Goal: Transaction & Acquisition: Register for event/course

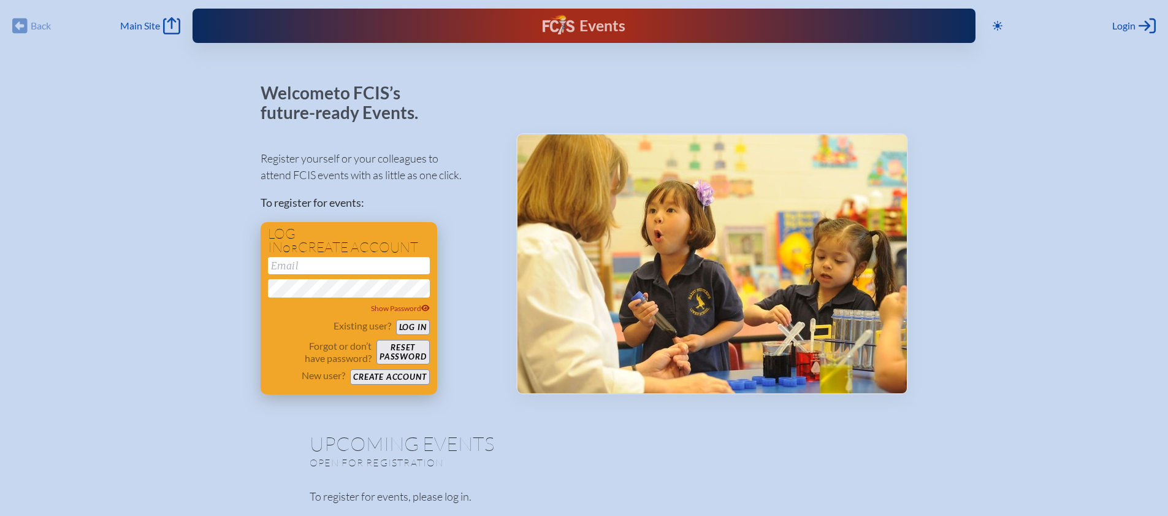
click at [296, 267] on input "email" at bounding box center [349, 265] width 162 height 17
type input "[EMAIL_ADDRESS][DOMAIN_NAME]"
click at [416, 325] on button "Log in" at bounding box center [413, 326] width 34 height 15
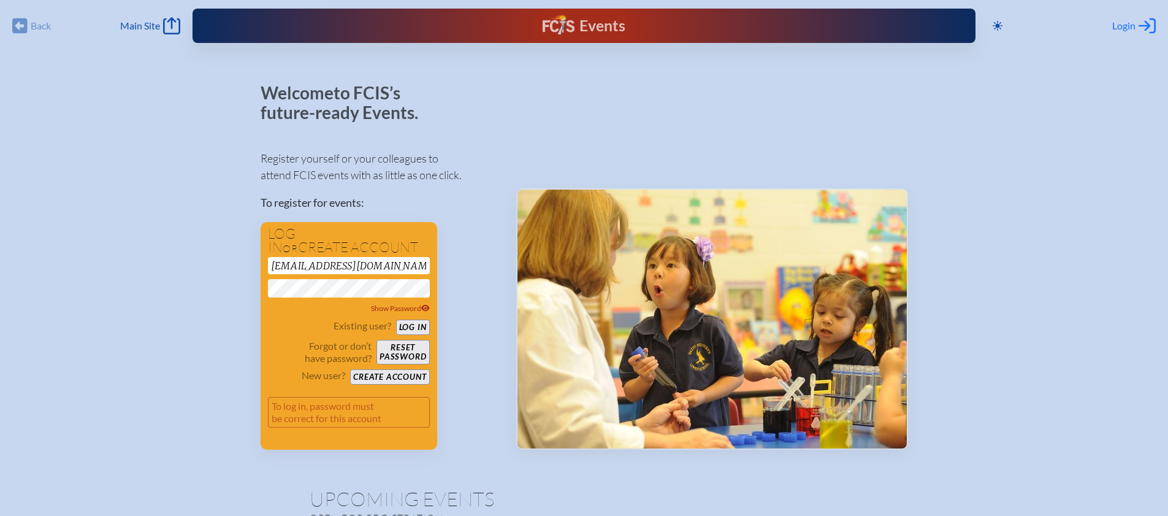
click at [1146, 22] on icon at bounding box center [1146, 25] width 17 height 15
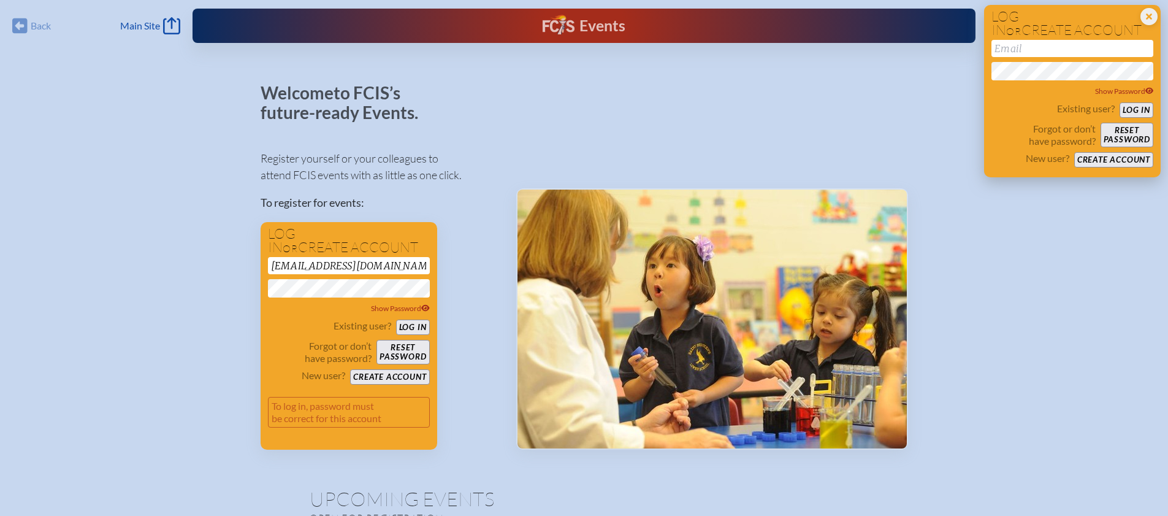
click at [1021, 52] on input "email" at bounding box center [1072, 48] width 162 height 17
type input "[EMAIL_ADDRESS][DOMAIN_NAME]"
click at [1138, 108] on button "Log in" at bounding box center [1136, 109] width 34 height 15
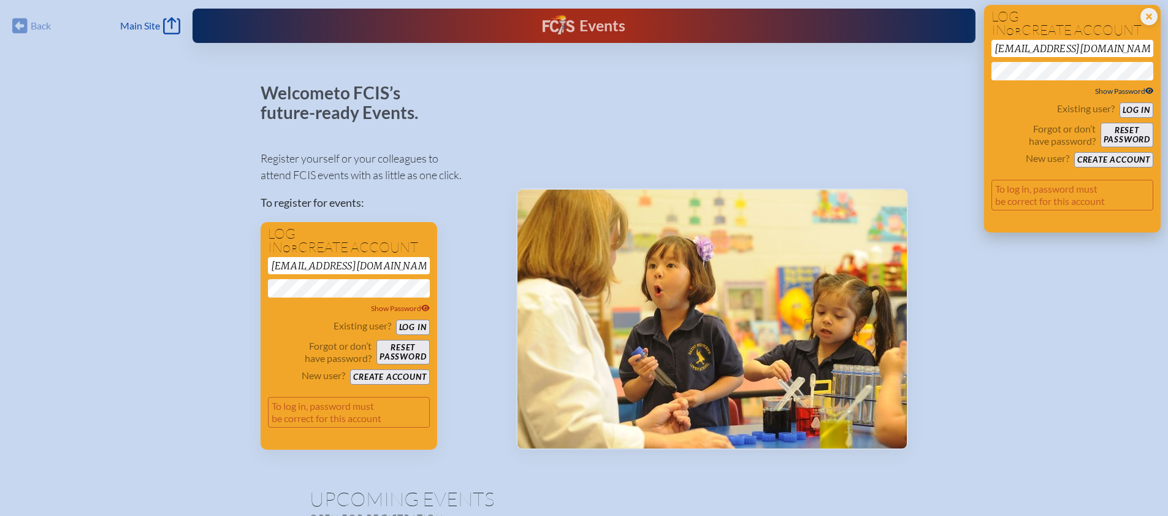
click at [1149, 89] on icon at bounding box center [1149, 90] width 9 height 7
click at [1149, 89] on icon at bounding box center [1148, 90] width 9 height 7
click at [398, 308] on span "Show Password" at bounding box center [400, 307] width 59 height 9
click at [398, 308] on span "Hide Password" at bounding box center [401, 307] width 57 height 9
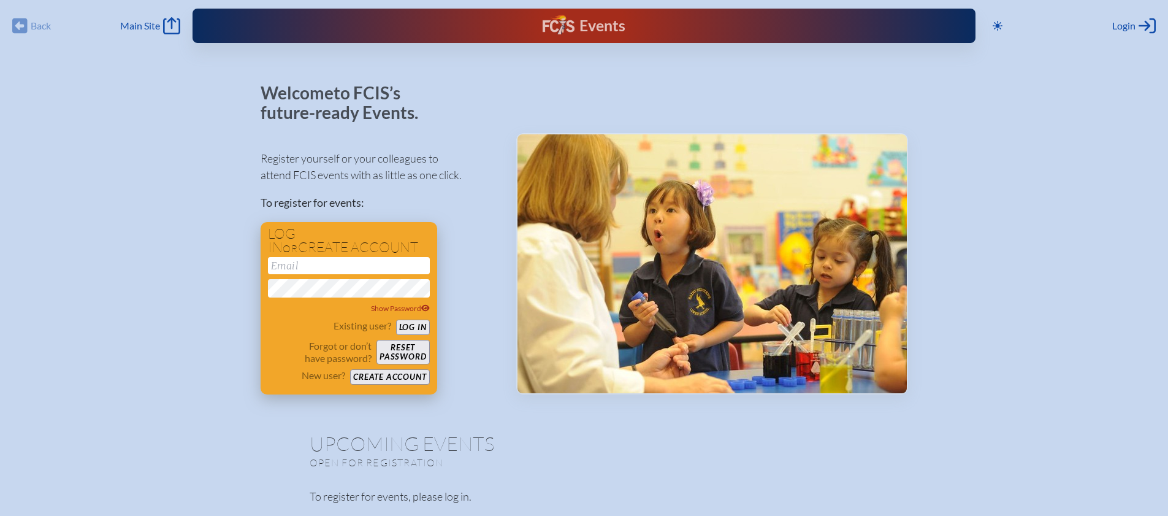
click at [303, 266] on input "email" at bounding box center [349, 265] width 162 height 17
type input "[EMAIL_ADDRESS][DOMAIN_NAME]"
click at [400, 349] on button "Reset password" at bounding box center [402, 352] width 53 height 25
click at [286, 265] on input "email" at bounding box center [349, 265] width 162 height 17
type input "[EMAIL_ADDRESS][DOMAIN_NAME]"
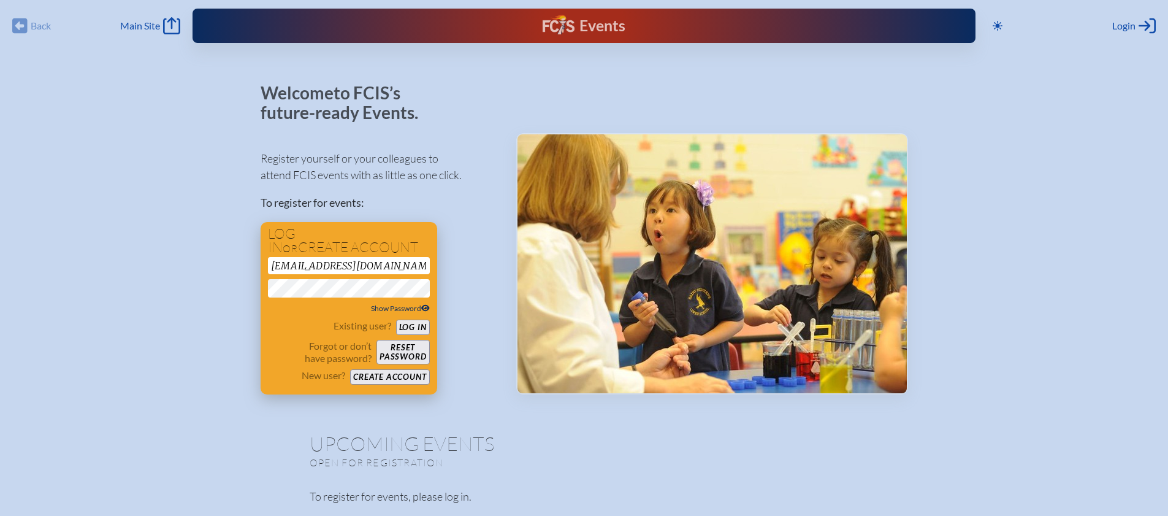
click at [425, 306] on icon at bounding box center [425, 307] width 9 height 7
click at [425, 306] on icon at bounding box center [424, 307] width 9 height 7
click at [411, 325] on button "Log in" at bounding box center [413, 326] width 34 height 15
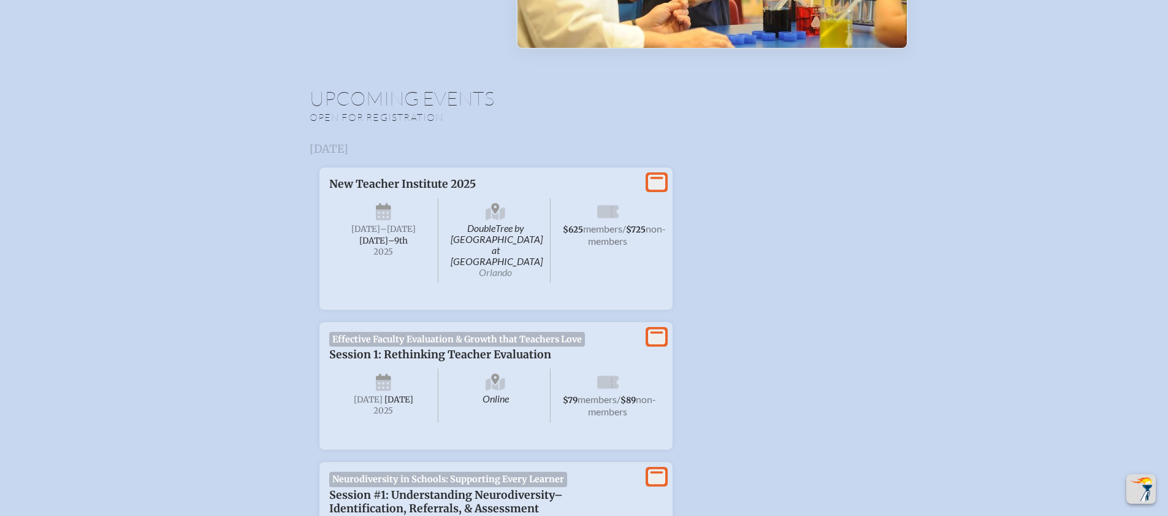
scroll to position [335, 0]
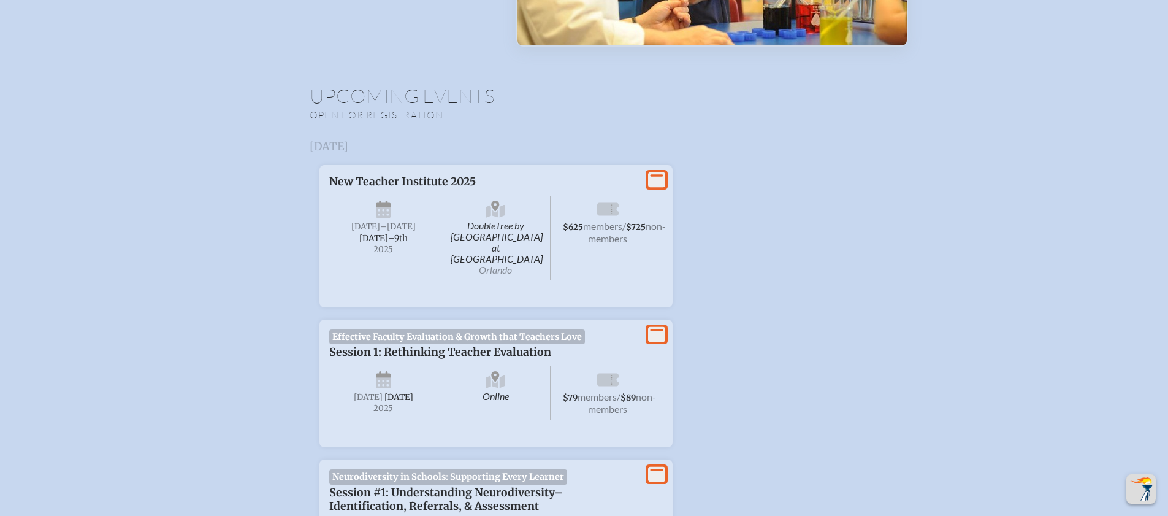
click at [461, 329] on span "Effective Faculty Evaluation & Growth that Teachers Love" at bounding box center [457, 336] width 256 height 15
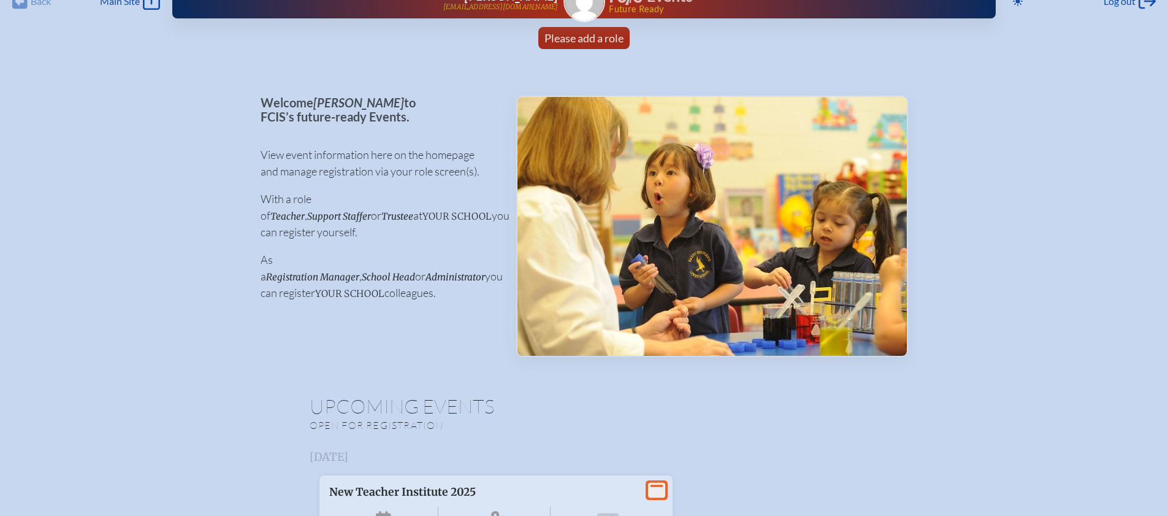
scroll to position [0, 0]
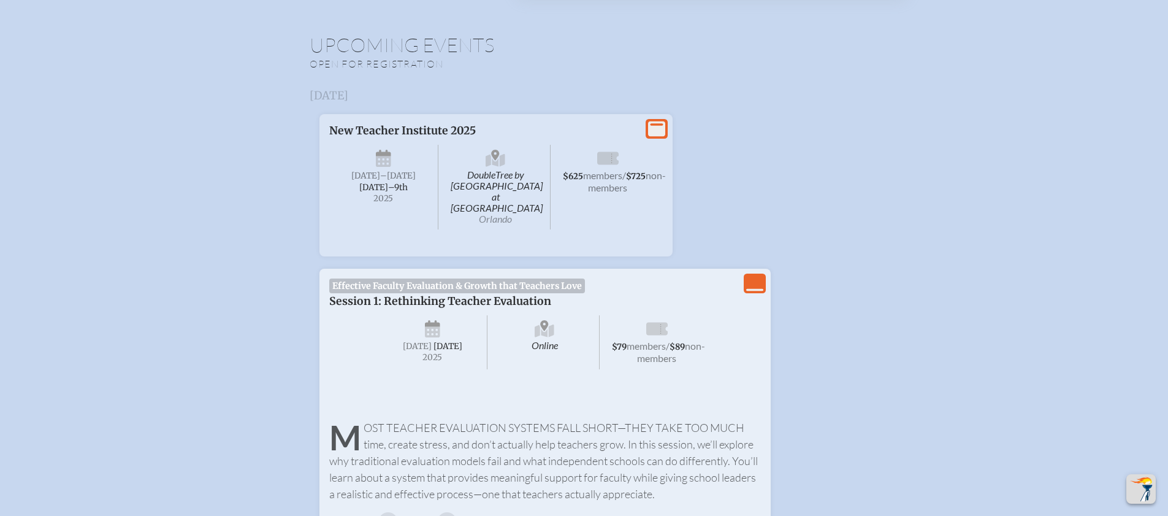
scroll to position [388, 0]
click at [753, 272] on icon "View Less" at bounding box center [754, 280] width 17 height 17
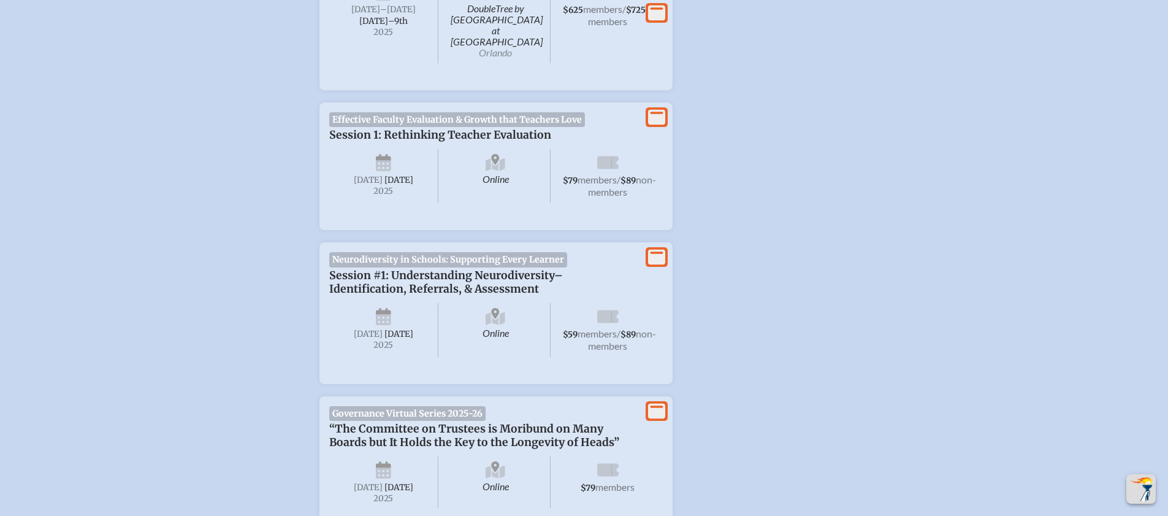
scroll to position [633, 0]
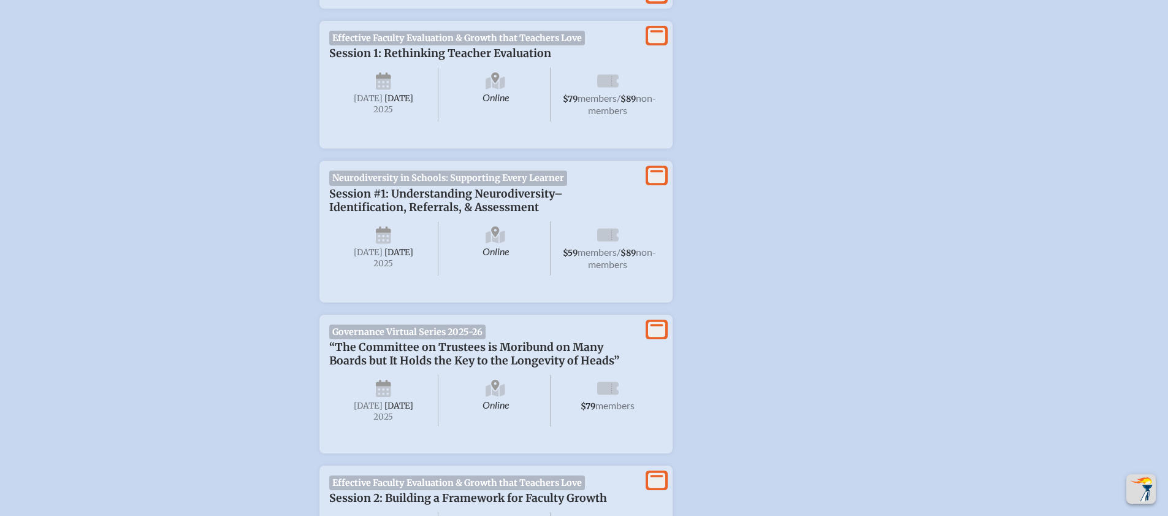
click at [656, 28] on icon at bounding box center [656, 35] width 17 height 15
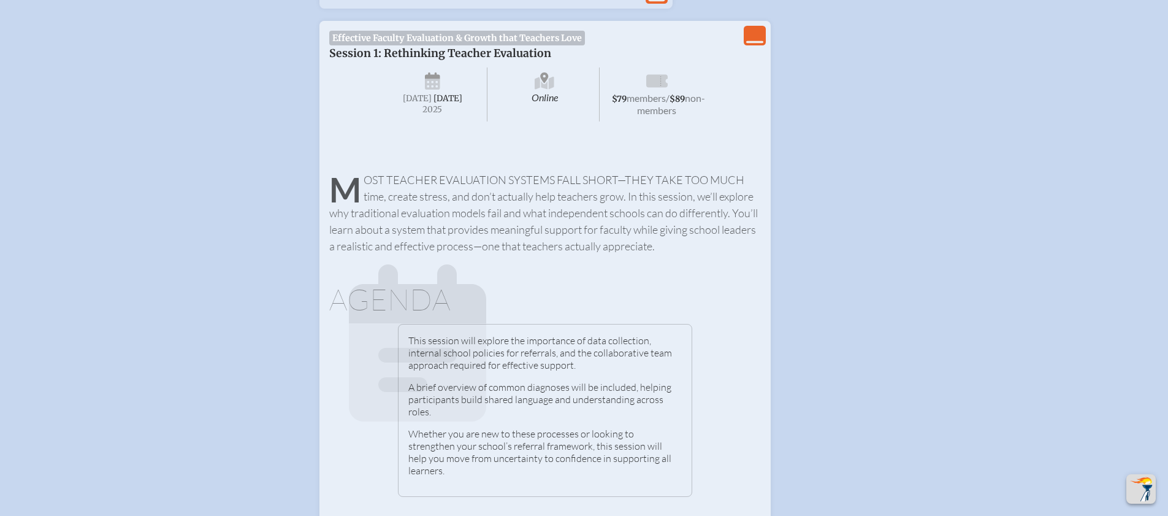
click at [759, 27] on icon "View Less" at bounding box center [754, 35] width 17 height 17
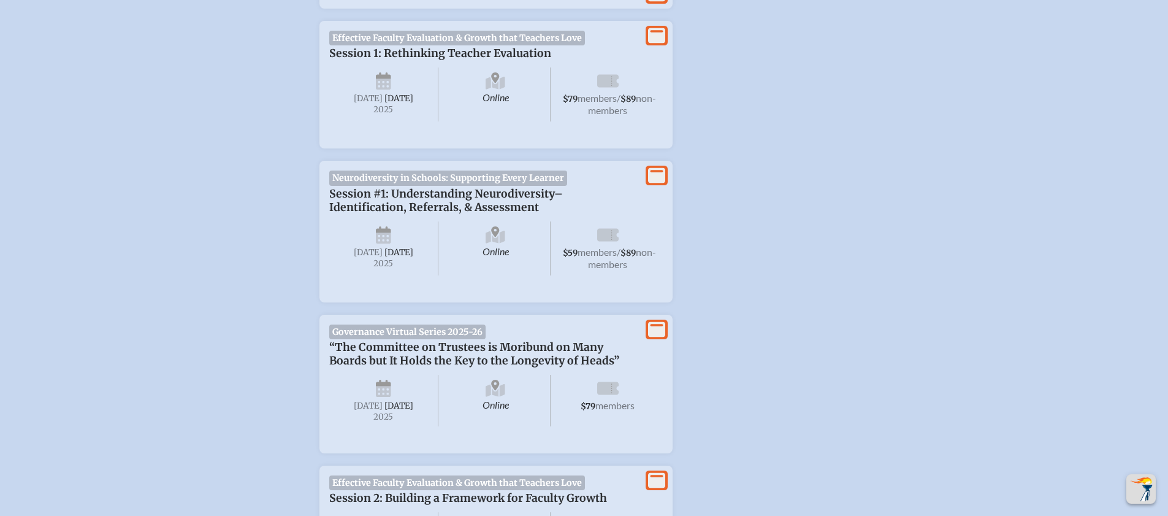
click at [658, 28] on icon at bounding box center [656, 35] width 17 height 15
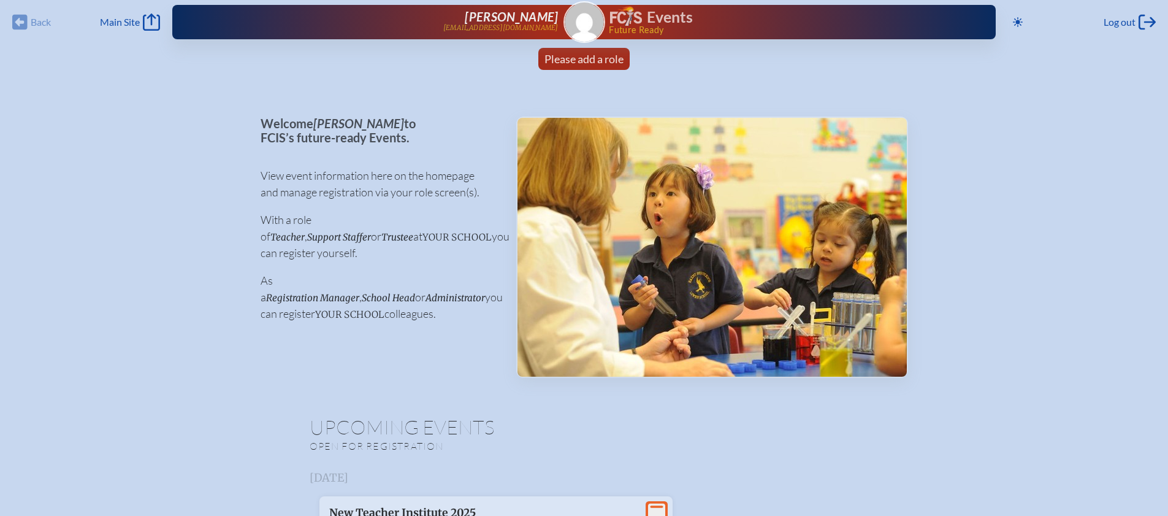
scroll to position [0, 0]
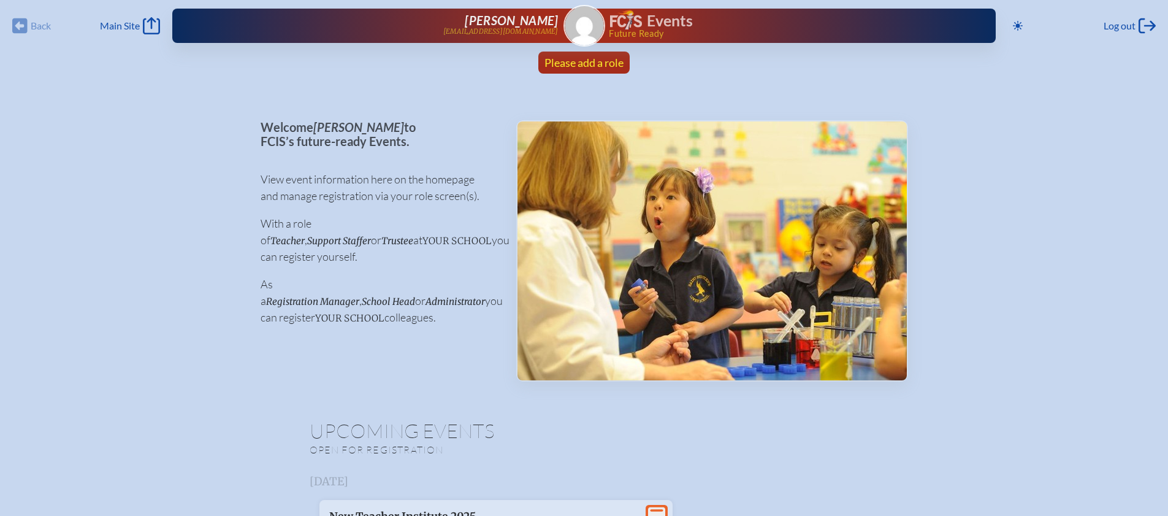
click at [583, 62] on span "Please add a role" at bounding box center [583, 62] width 79 height 13
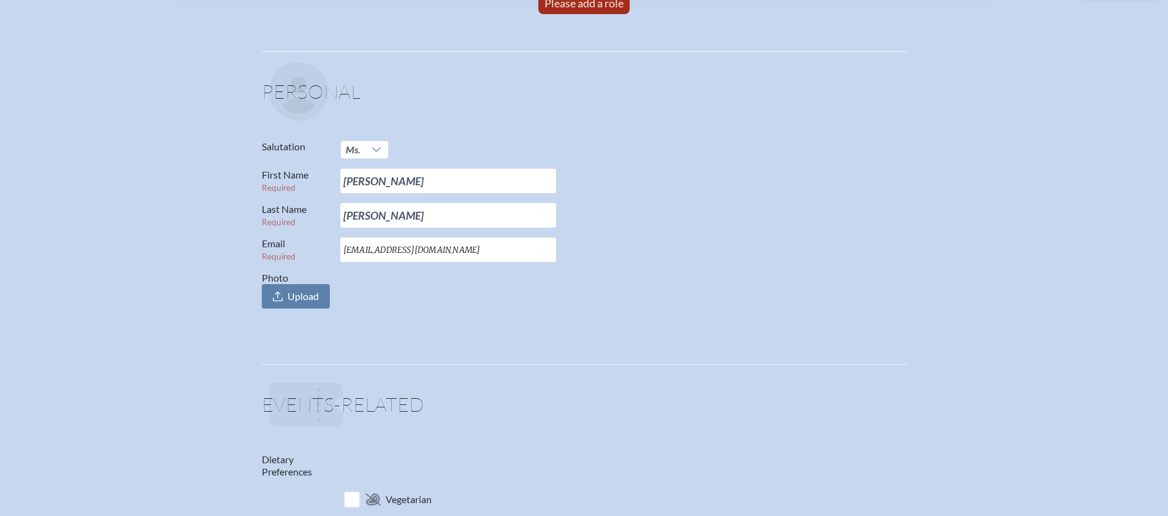
scroll to position [51, 0]
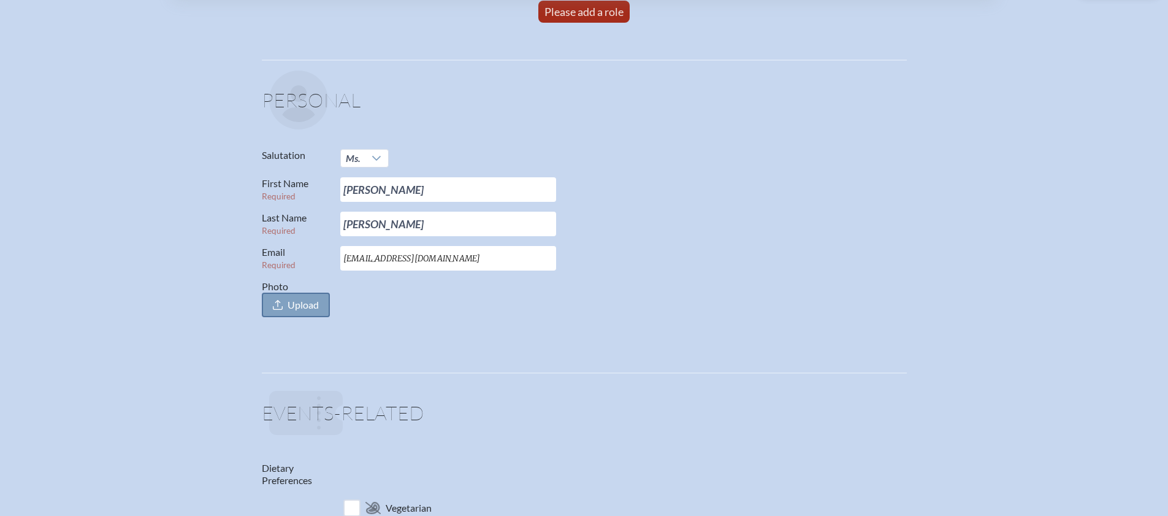
click at [297, 302] on span "Upload" at bounding box center [302, 305] width 31 height 12
click at [0, 0] on input "Photo Upload" at bounding box center [0, 0] width 0 height 0
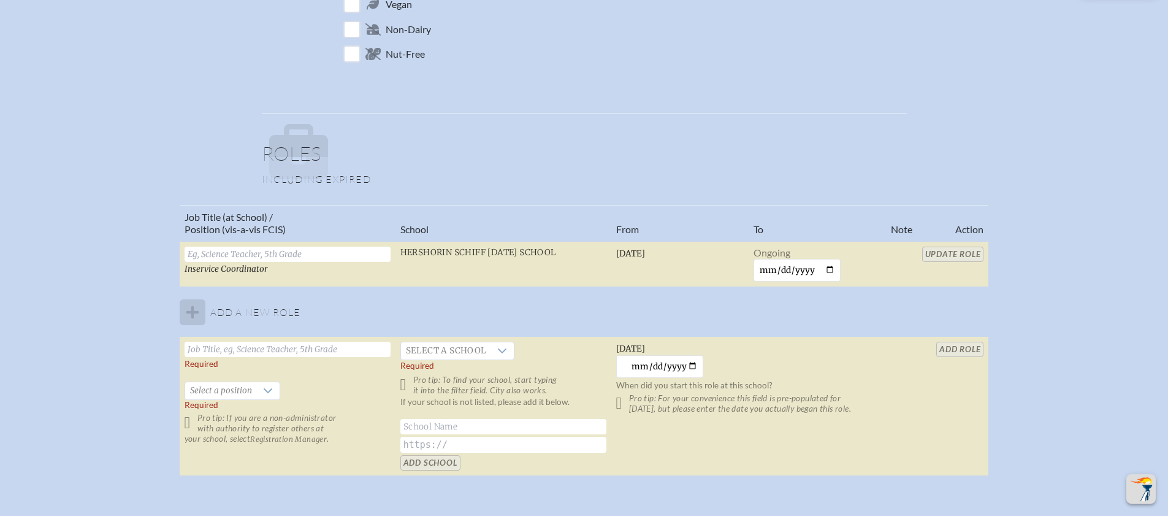
scroll to position [636, 0]
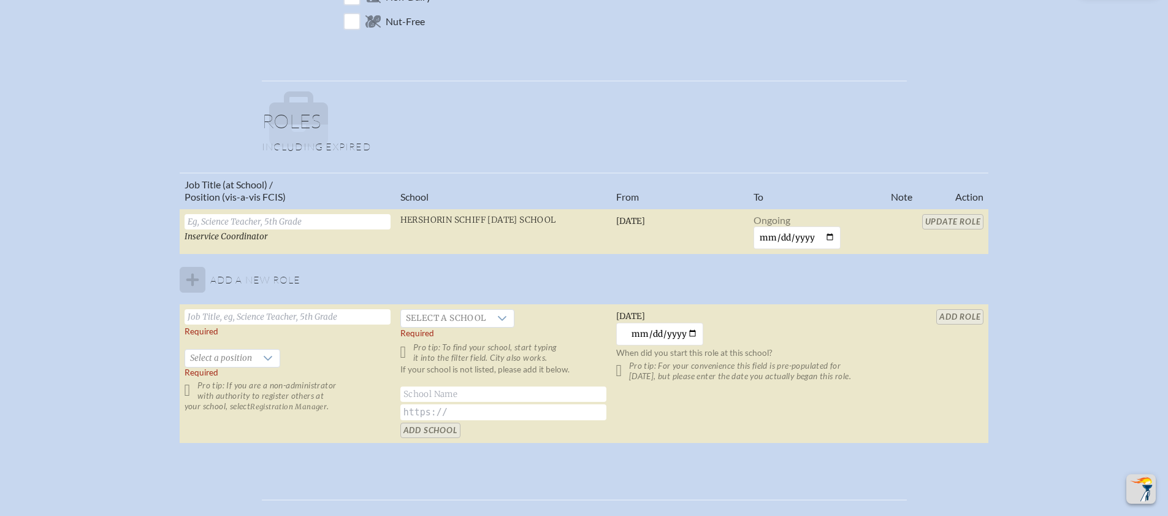
click at [237, 318] on input "text" at bounding box center [288, 316] width 206 height 15
type input "PBL Facilitator"
click at [264, 355] on icon at bounding box center [268, 358] width 10 height 10
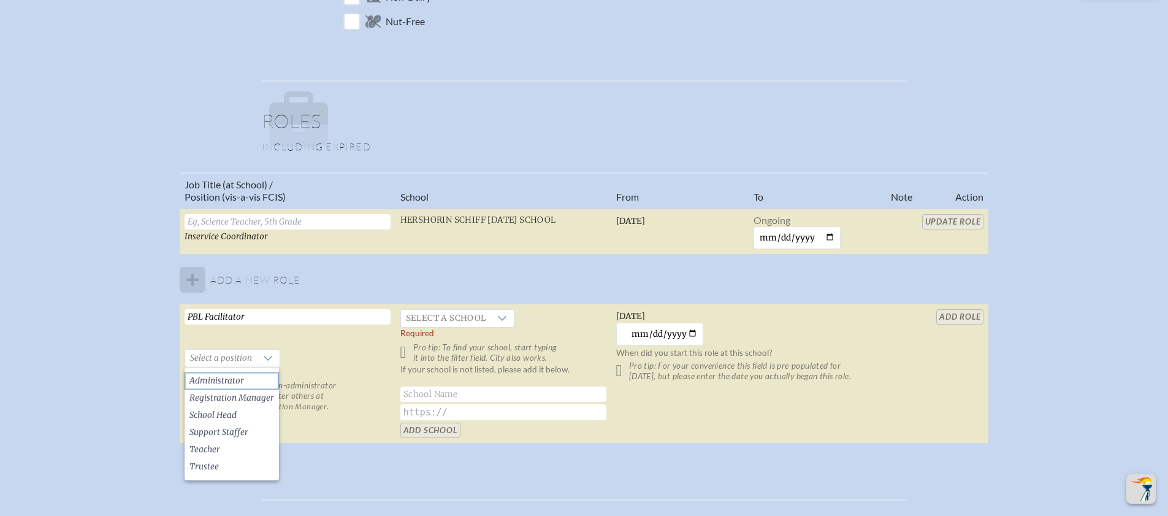
click at [223, 378] on span "Administrator" at bounding box center [216, 381] width 55 height 12
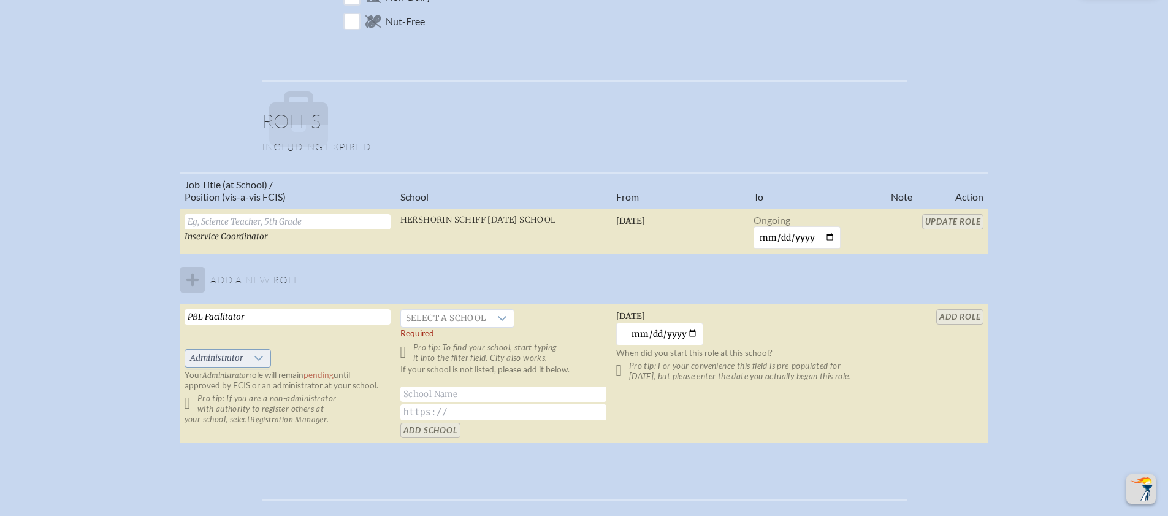
click at [260, 357] on icon at bounding box center [259, 358] width 9 height 5
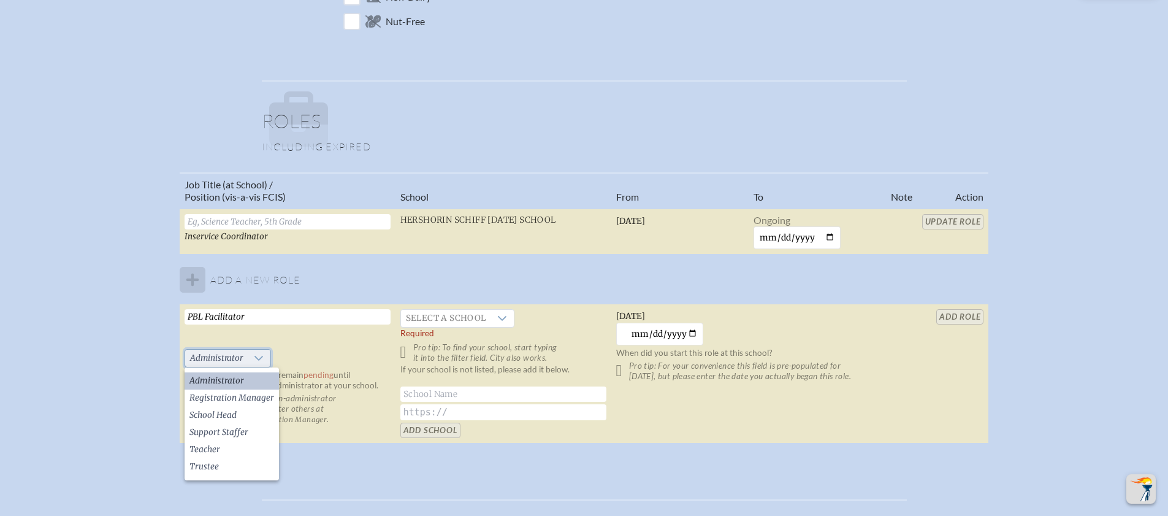
click at [260, 356] on icon at bounding box center [259, 358] width 10 height 10
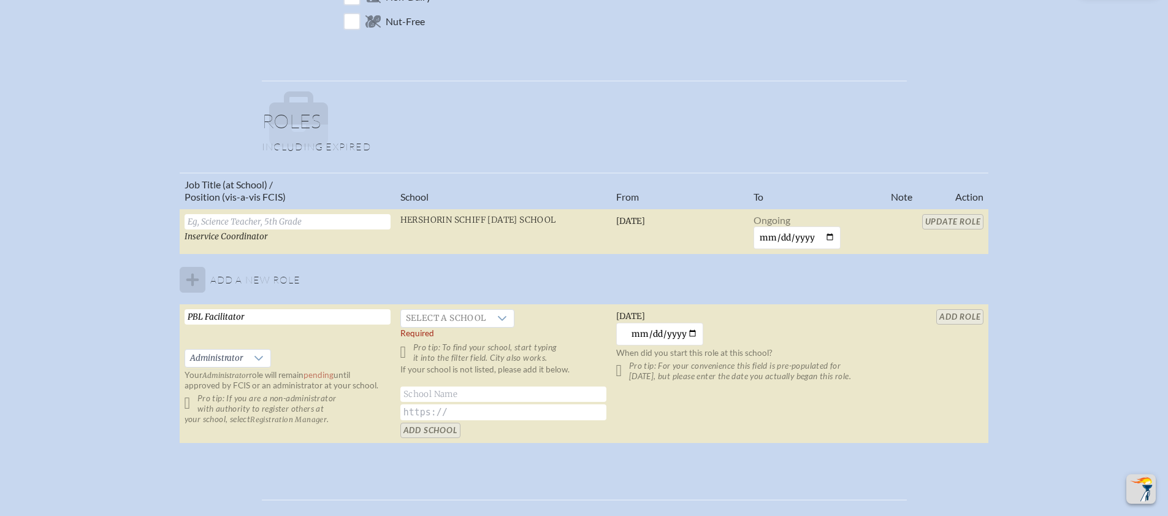
click at [191, 402] on p "Pro tip: If you are a non-administrator with authority to register others at yo…" at bounding box center [288, 408] width 206 height 31
click at [189, 403] on p "Pro tip: If you are a non-administrator with authority to register others at yo…" at bounding box center [288, 408] width 206 height 31
click at [500, 315] on icon at bounding box center [502, 318] width 10 height 10
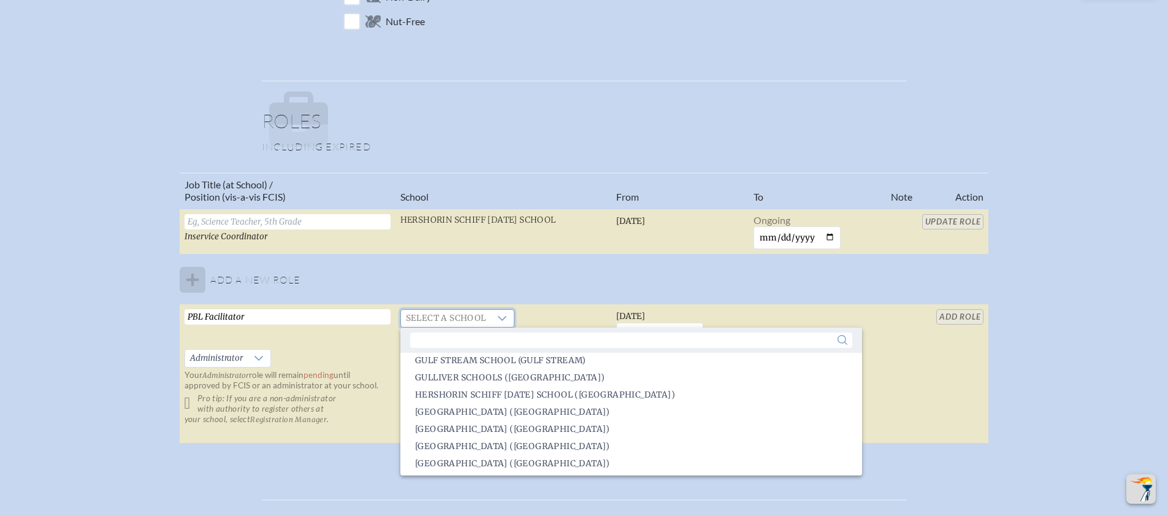
scroll to position [1035, 0]
click at [508, 396] on span "Hershorin Schiff Community Day School (Sarasota)" at bounding box center [545, 395] width 260 height 12
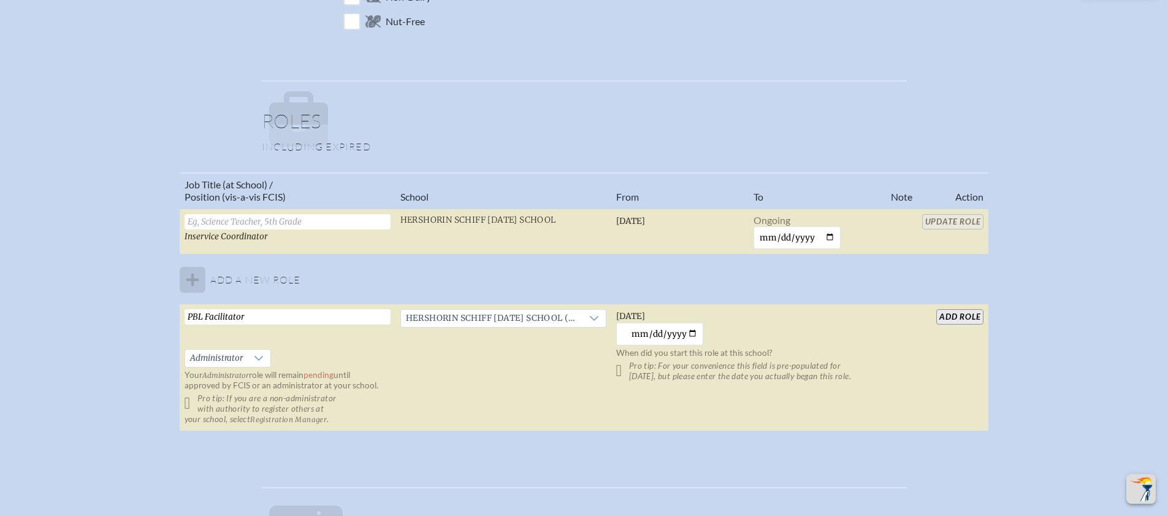
click at [622, 370] on p "Pro tip: For your convenience this field is pre-populated for yesterday, but pl…" at bounding box center [748, 370] width 265 height 21
click at [964, 314] on input "add Role" at bounding box center [959, 316] width 47 height 15
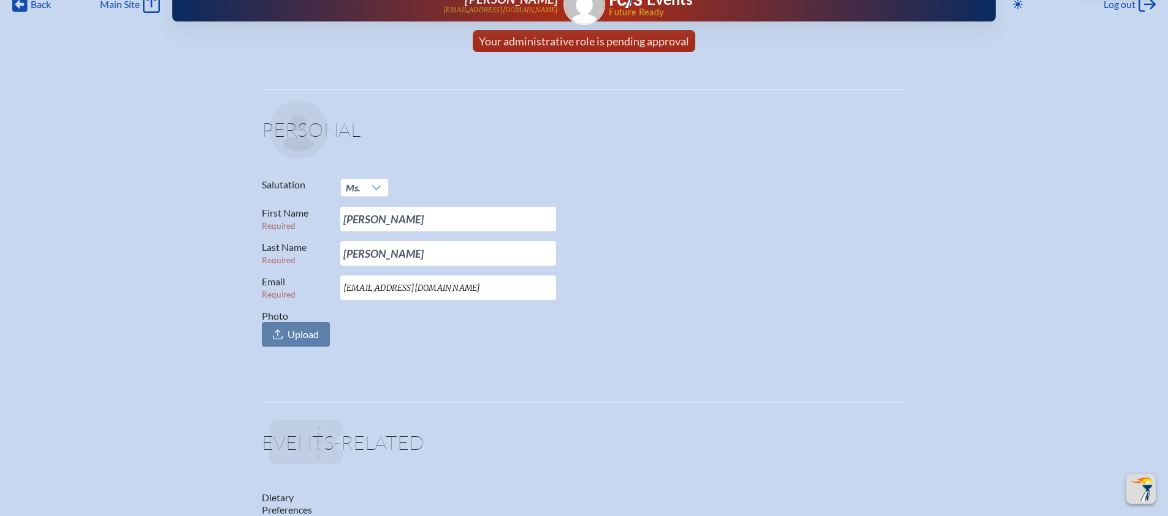
scroll to position [0, 0]
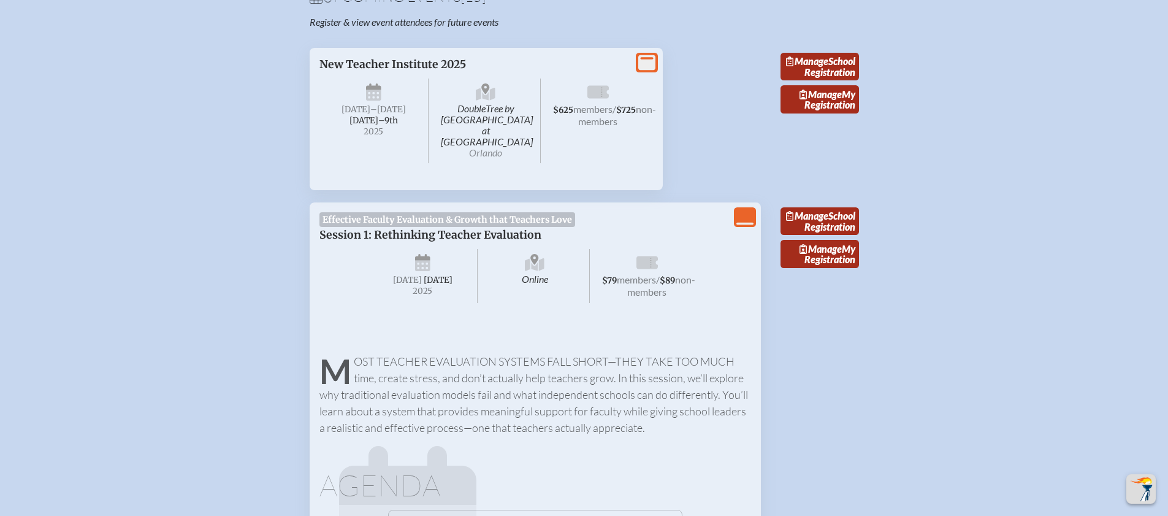
scroll to position [418, 0]
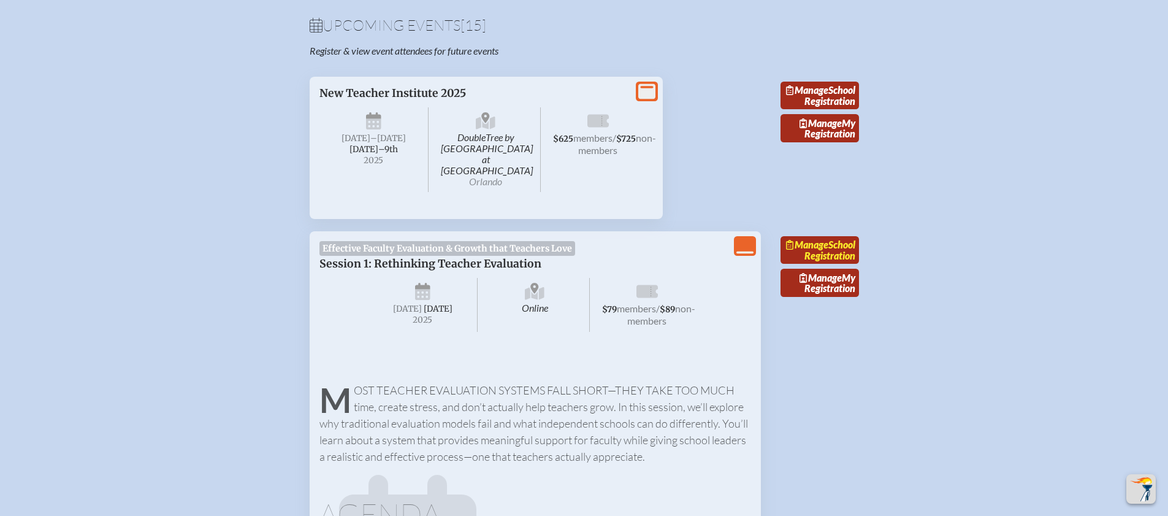
click at [831, 245] on link "Manage School Registration" at bounding box center [819, 250] width 78 height 28
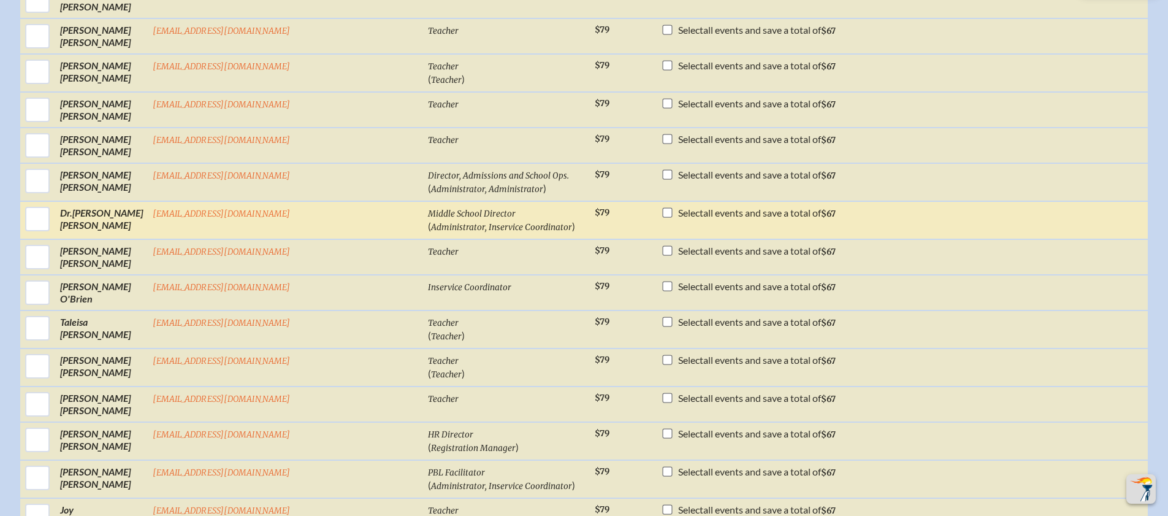
scroll to position [661, 0]
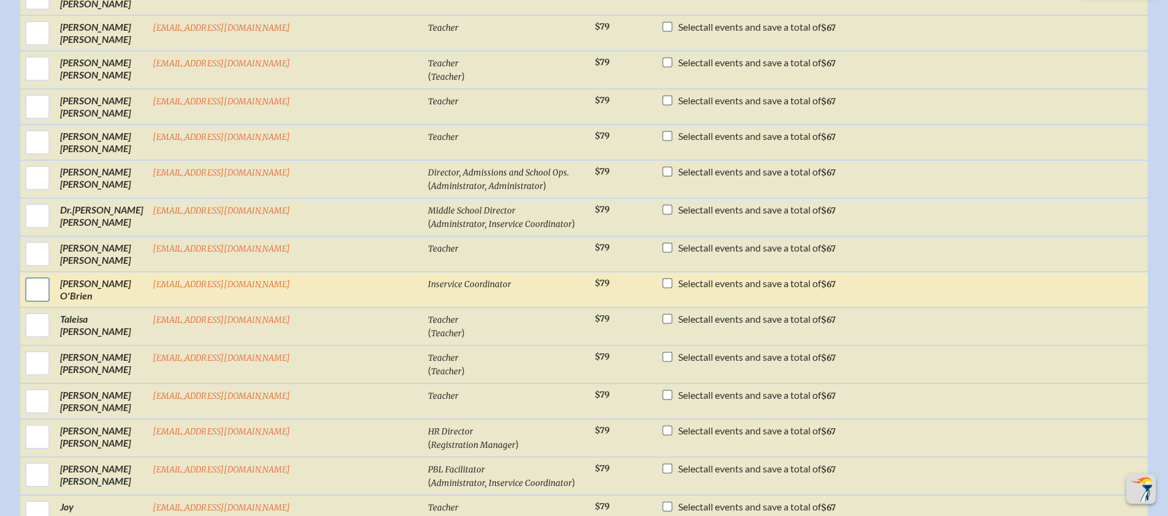
click at [53, 296] on input "checkbox" at bounding box center [37, 289] width 31 height 31
checkbox input "true"
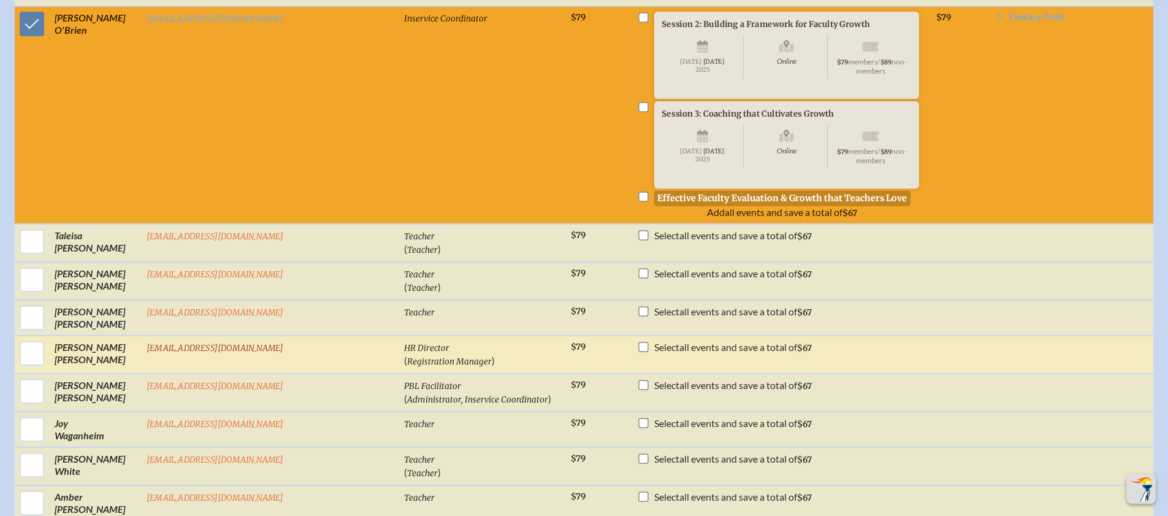
scroll to position [970, 0]
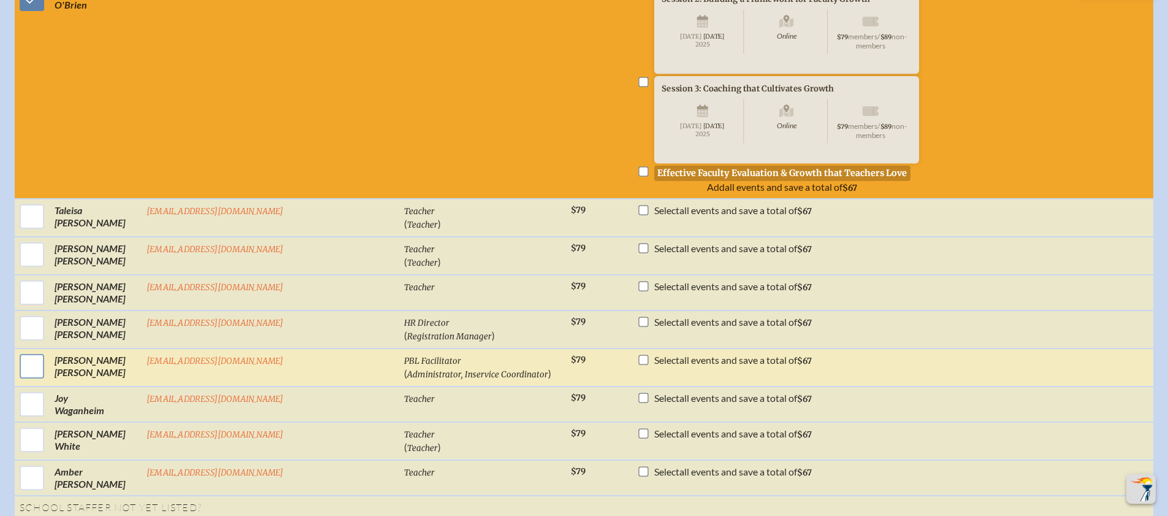
click at [47, 363] on input "checkbox" at bounding box center [32, 366] width 31 height 31
checkbox input "true"
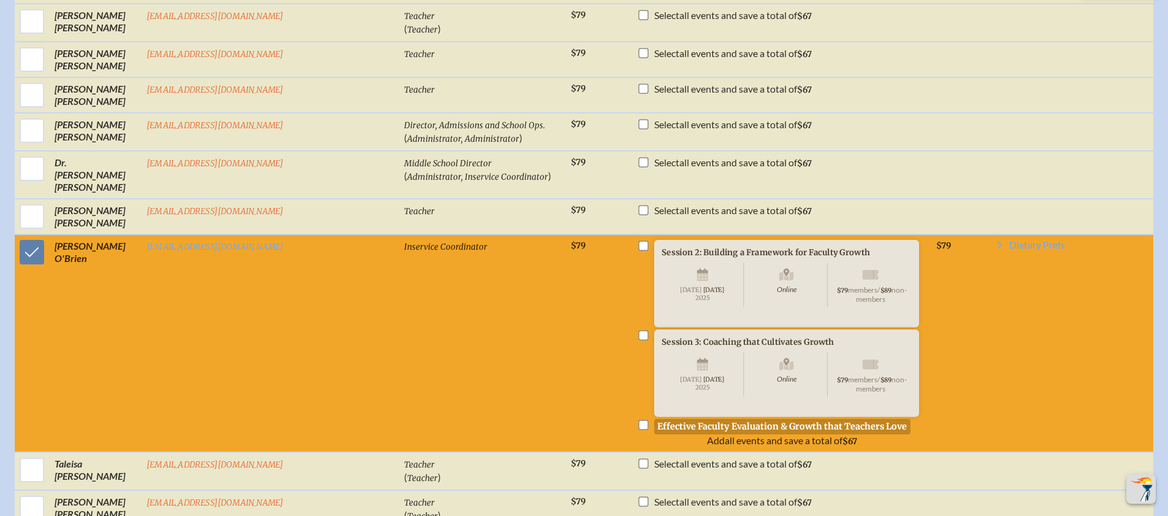
scroll to position [740, 0]
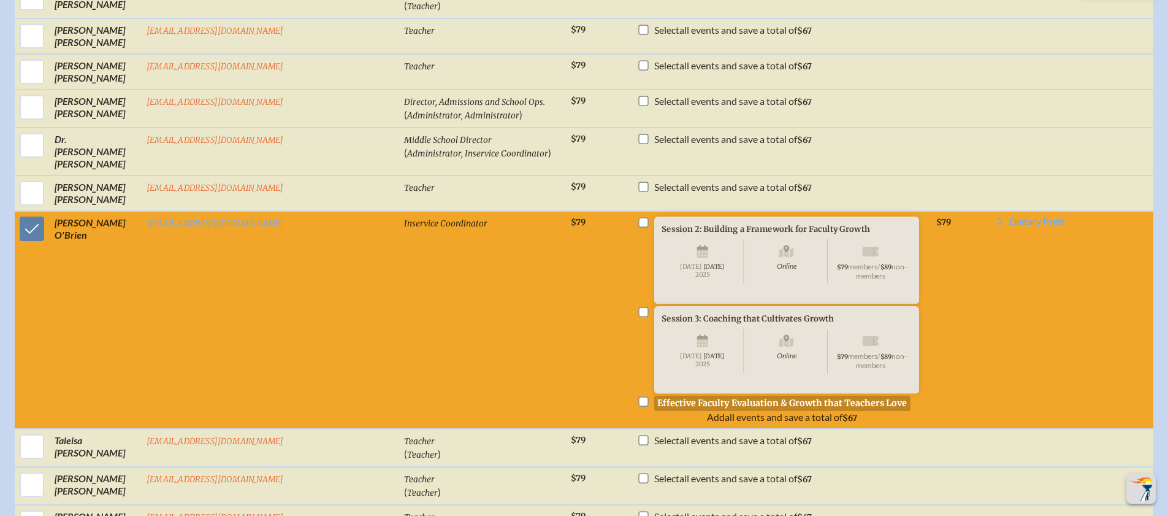
click at [638, 218] on input "checkbox" at bounding box center [643, 223] width 10 height 10
checkbox input "false"
click at [638, 403] on input "checkbox" at bounding box center [643, 402] width 10 height 10
checkbox input "true"
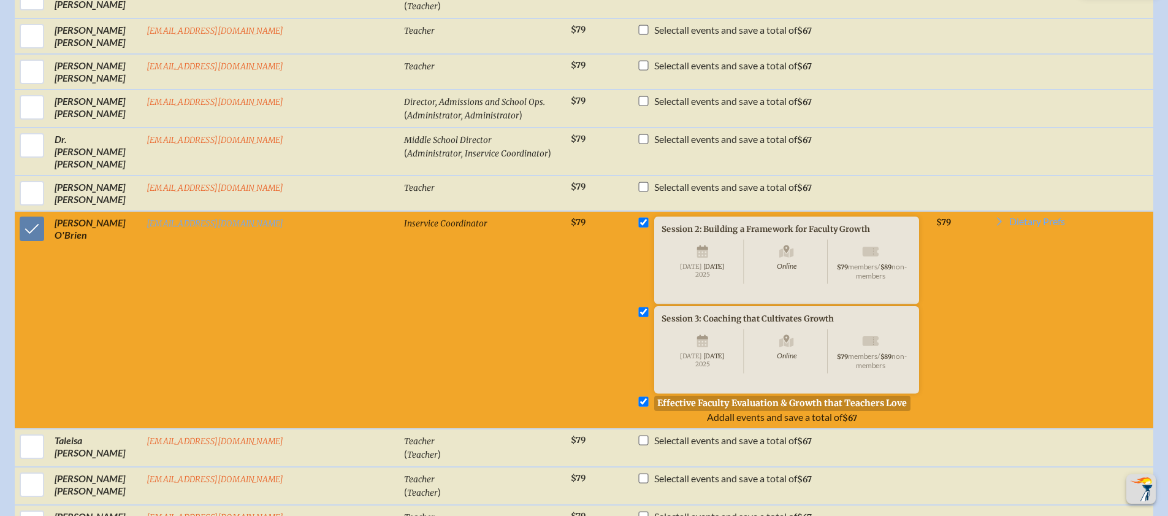
checkbox input "true"
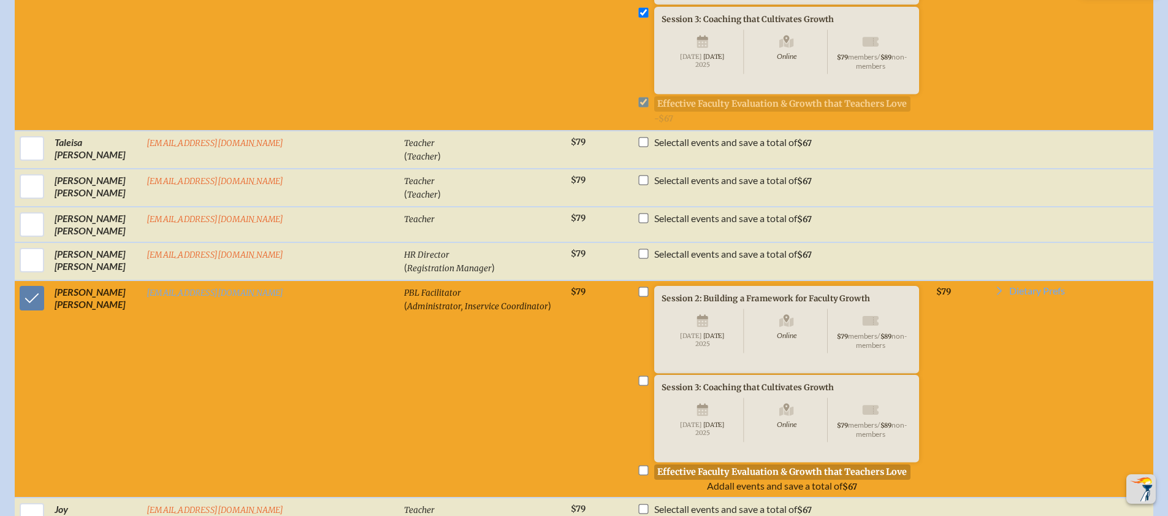
scroll to position [1114, 0]
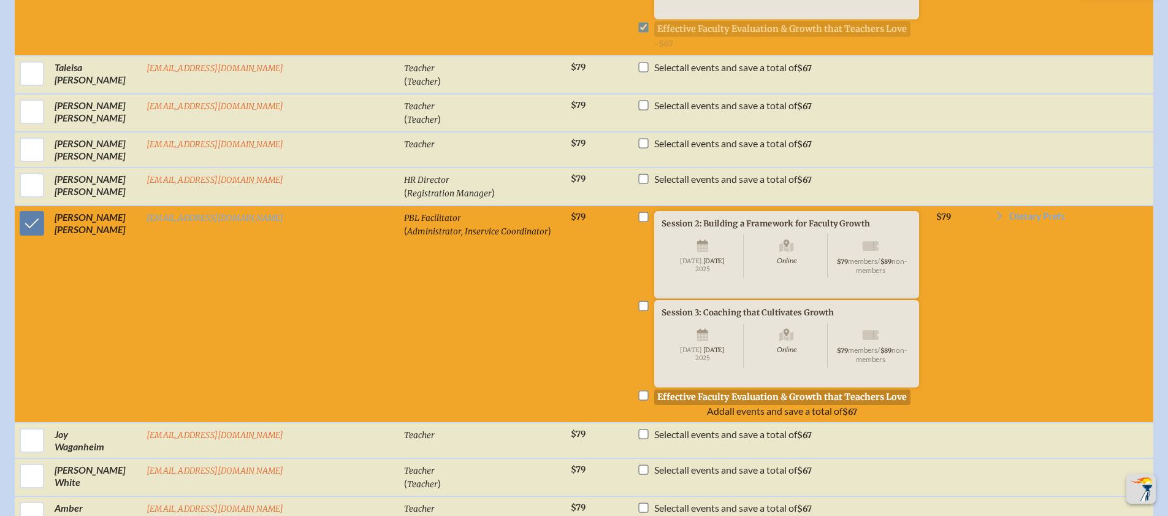
click at [638, 400] on input "checkbox" at bounding box center [643, 395] width 10 height 10
checkbox input "true"
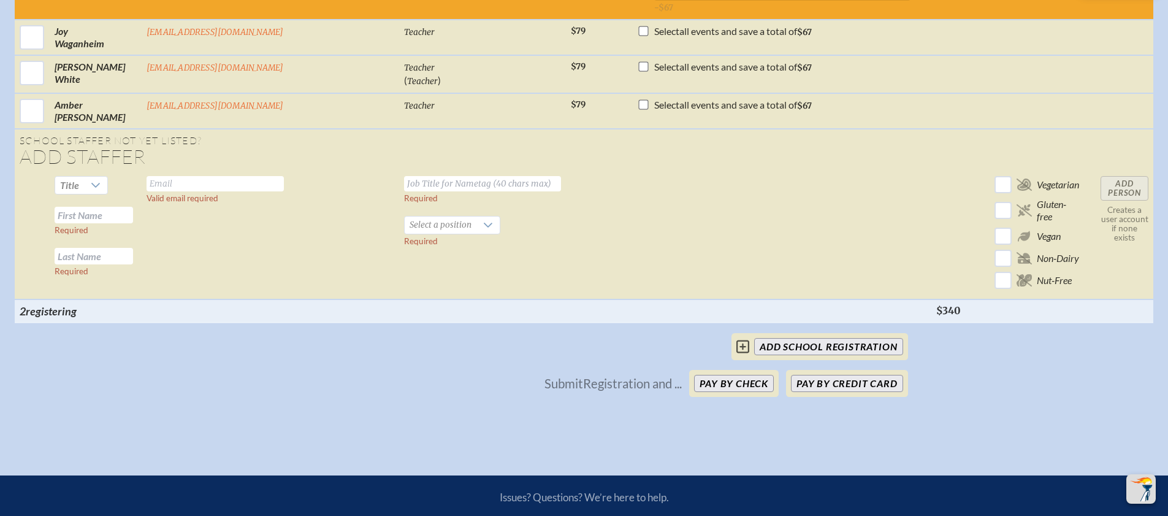
scroll to position [1518, 0]
click at [837, 391] on button "Pay by Credit Card" at bounding box center [847, 382] width 112 height 17
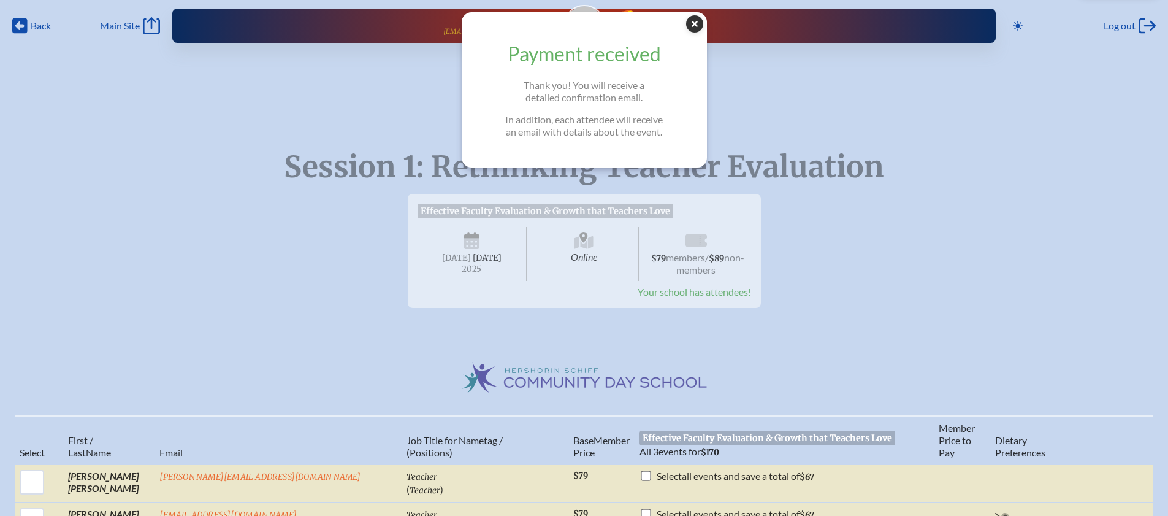
click at [700, 23] on icon "Close Popup" at bounding box center [694, 23] width 17 height 17
